Goal: Find specific page/section: Find specific page/section

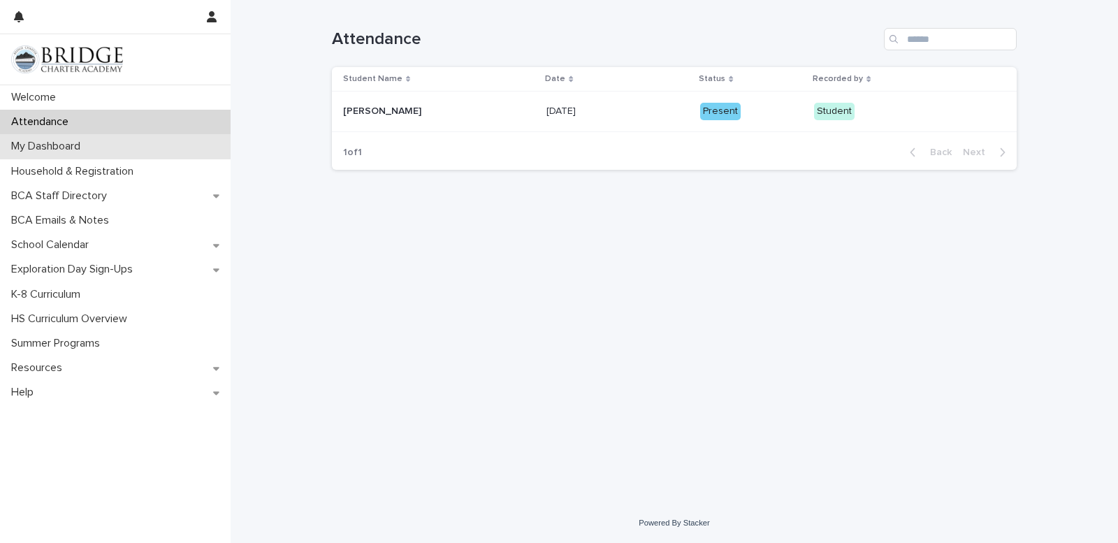
click at [154, 147] on div "My Dashboard" at bounding box center [115, 146] width 231 height 24
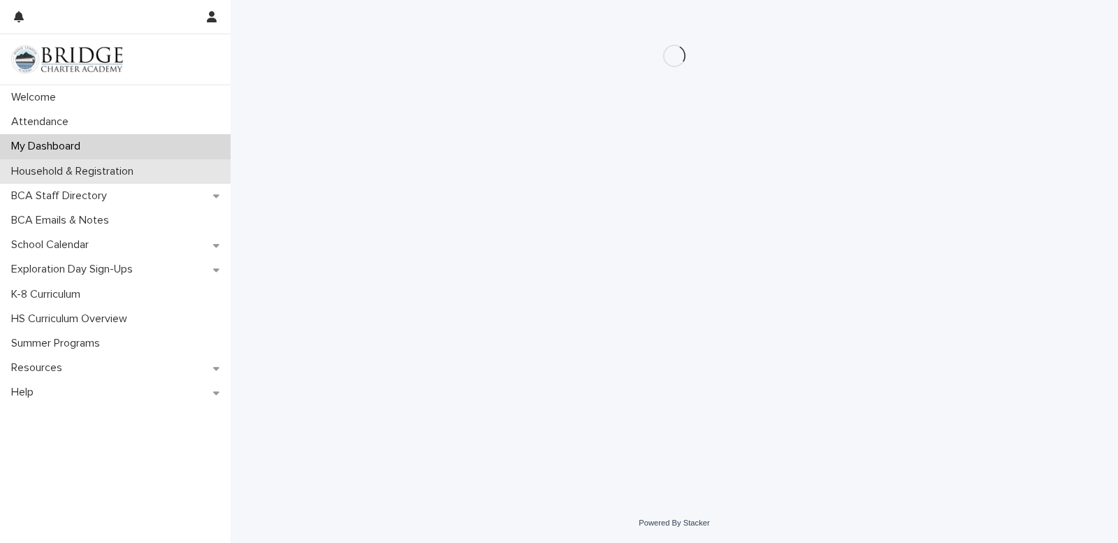
click at [162, 169] on div "Household & Registration" at bounding box center [115, 171] width 231 height 24
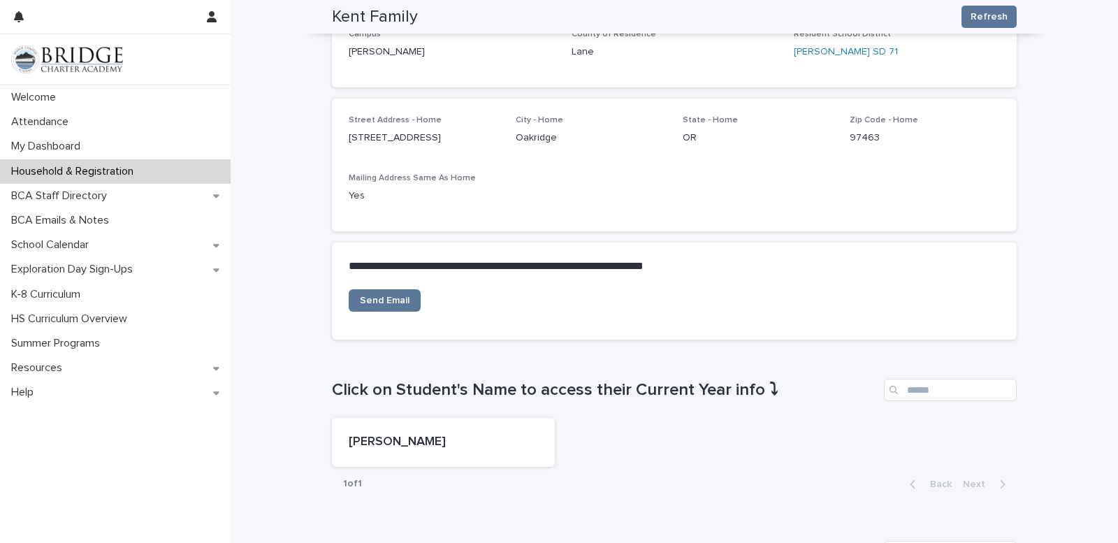
scroll to position [173, 0]
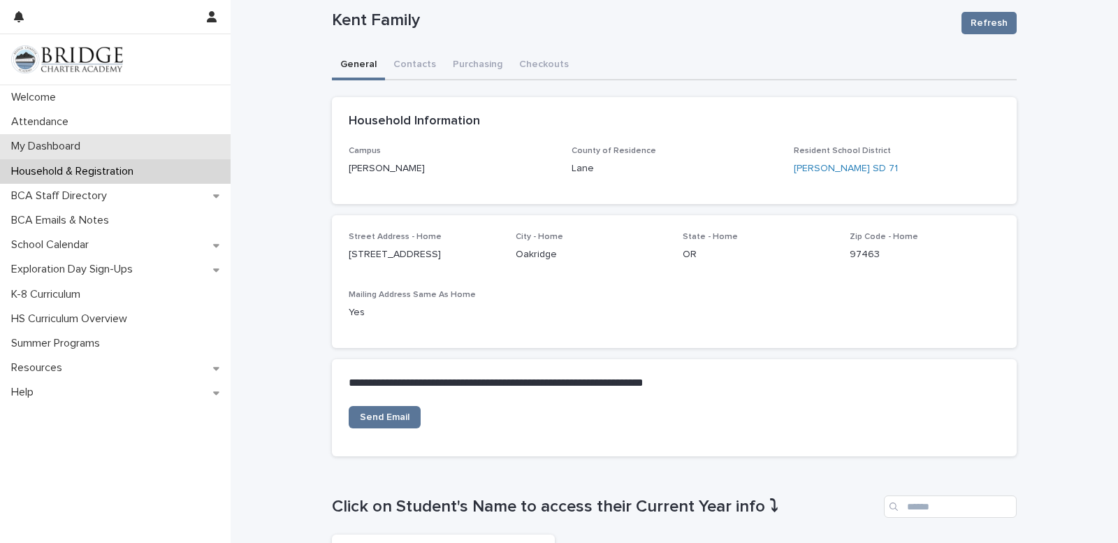
click at [128, 147] on div "My Dashboard" at bounding box center [115, 146] width 231 height 24
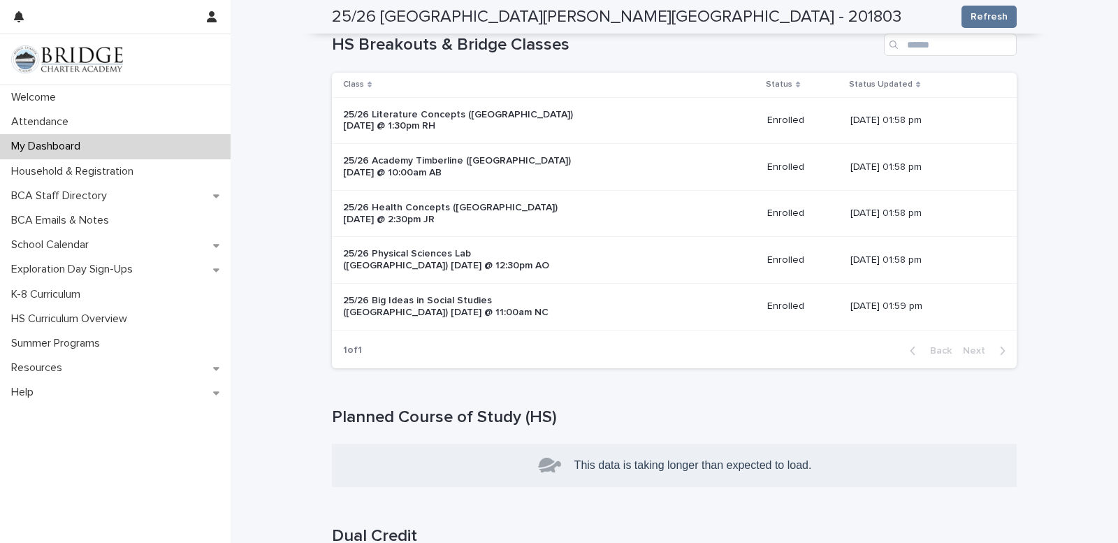
scroll to position [427, 0]
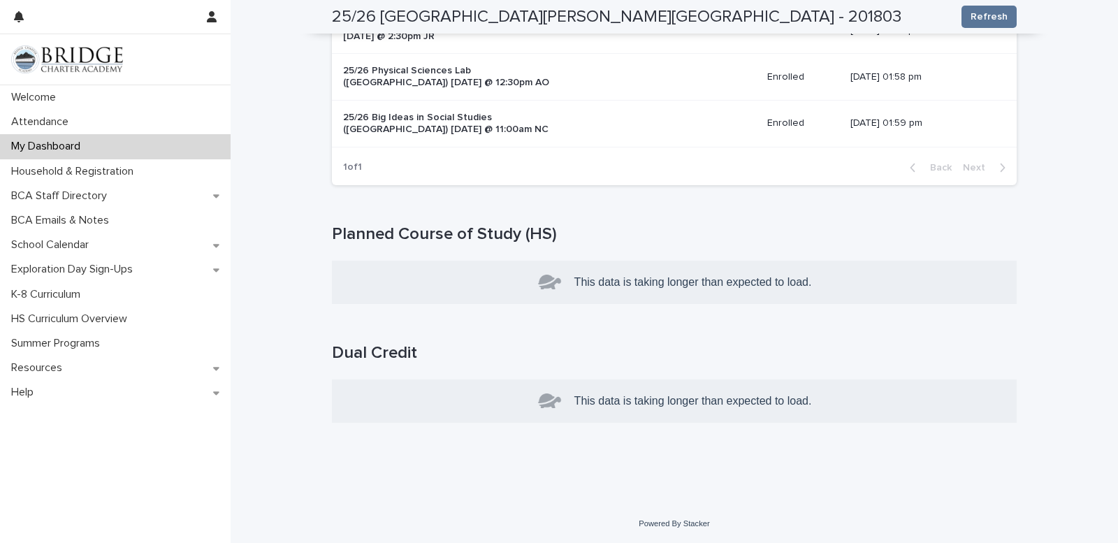
click at [411, 238] on h1 "Planned Course of Study (HS)" at bounding box center [674, 234] width 685 height 20
